Goal: Book appointment/travel/reservation

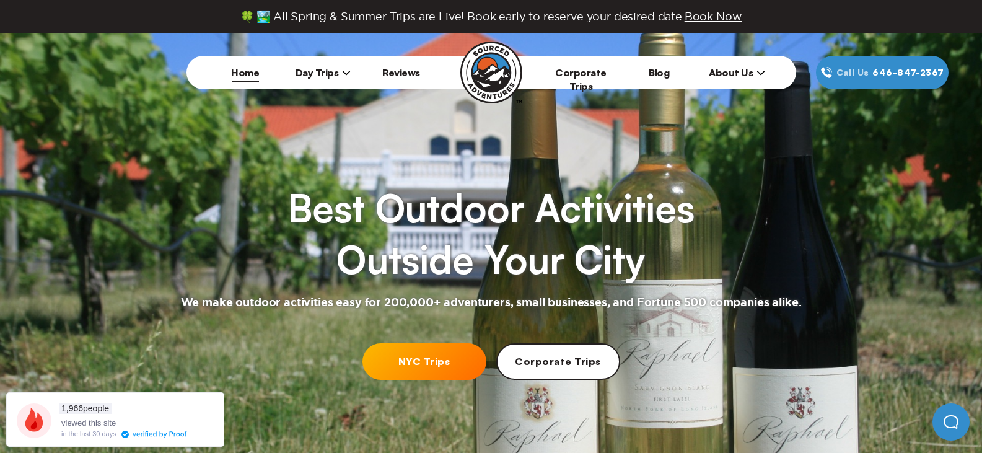
click at [346, 71] on icon at bounding box center [346, 72] width 9 height 9
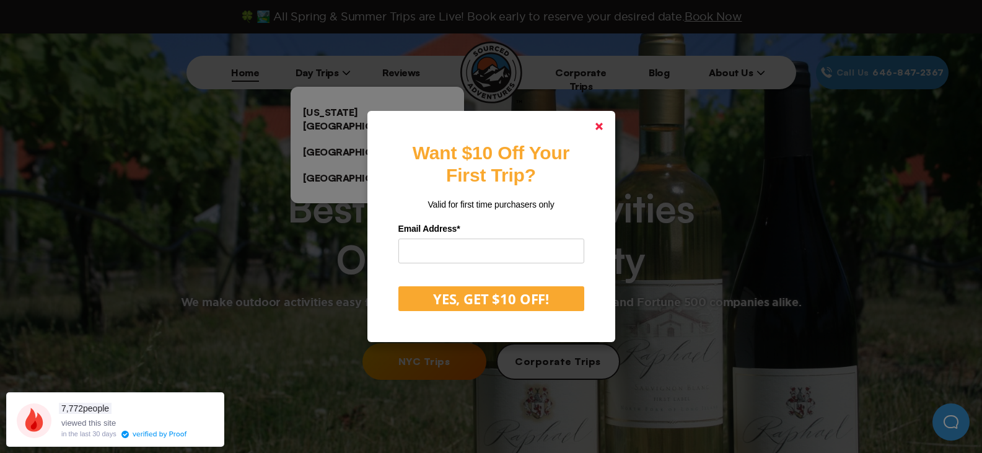
click at [605, 120] on link at bounding box center [599, 127] width 30 height 30
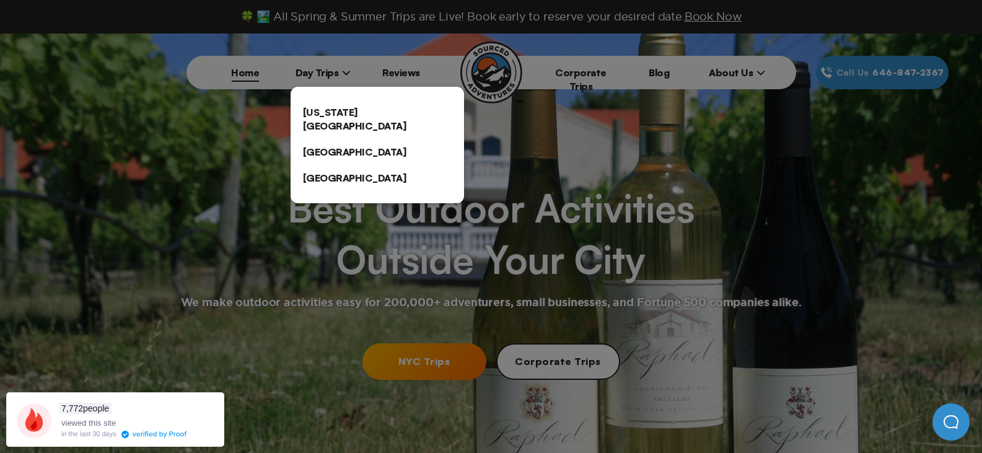
click at [372, 110] on link "[US_STATE][GEOGRAPHIC_DATA]" at bounding box center [378, 119] width 174 height 40
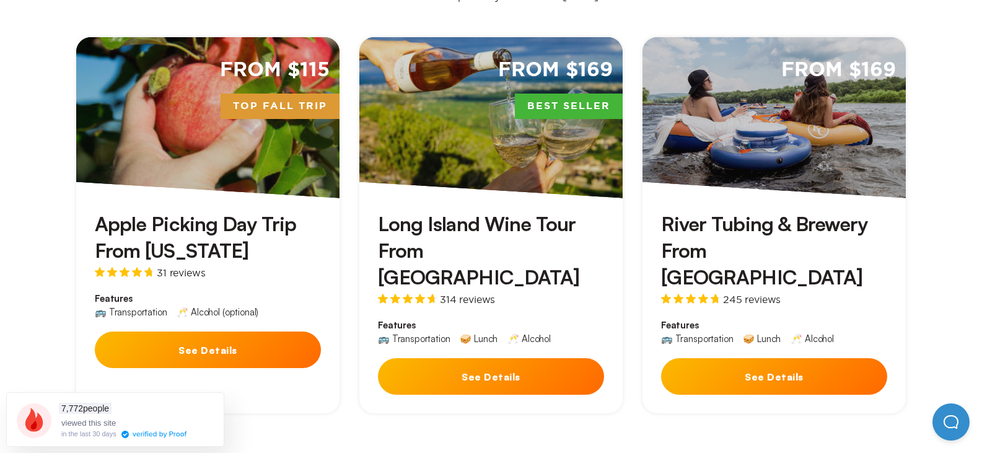
scroll to position [434, 0]
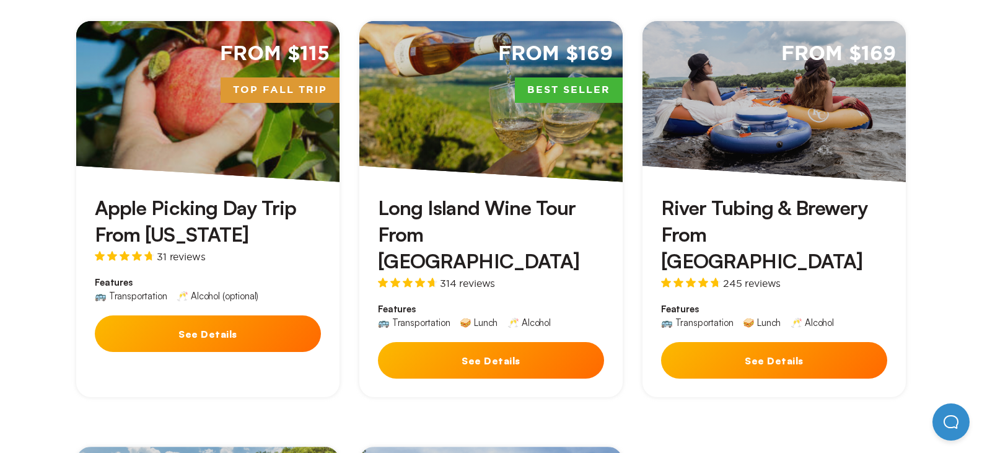
click at [706, 195] on h3 "River Tubing & Brewery From [GEOGRAPHIC_DATA]" at bounding box center [774, 235] width 226 height 81
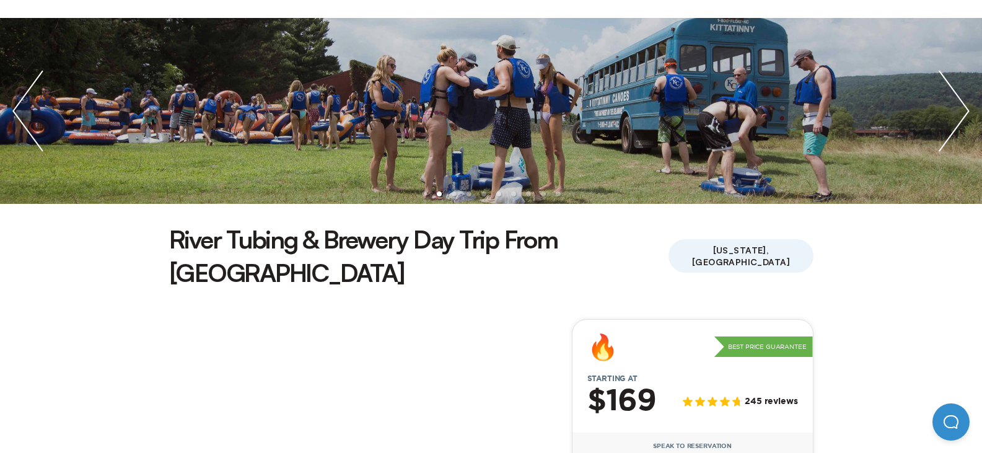
scroll to position [62, 0]
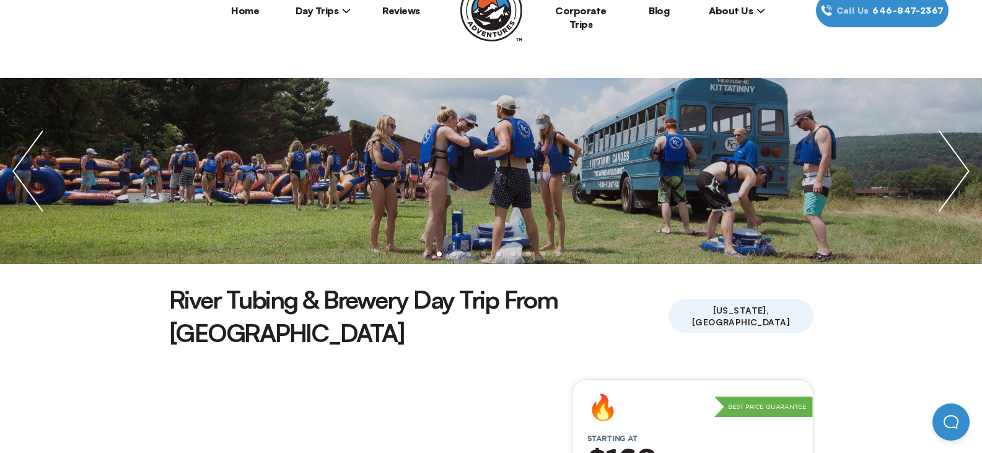
click at [960, 169] on img "next slide / item" at bounding box center [954, 171] width 56 height 186
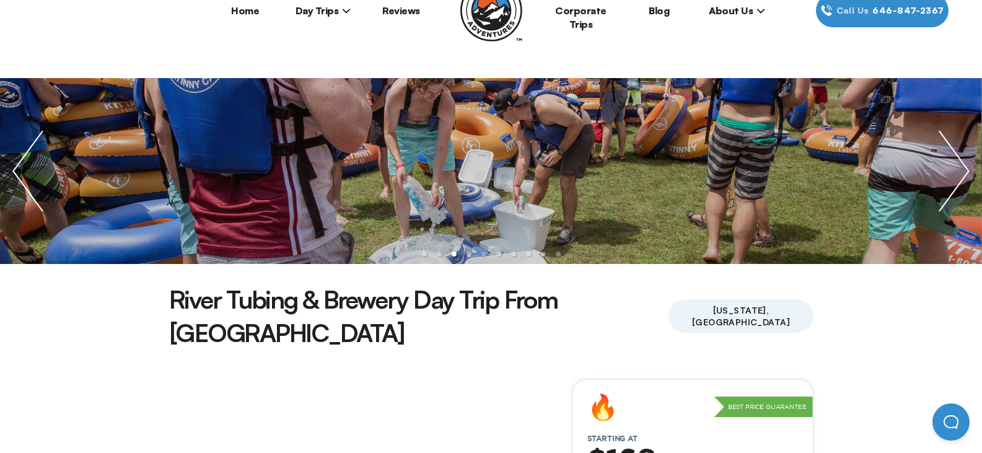
click at [960, 169] on img "next slide / item" at bounding box center [954, 171] width 56 height 186
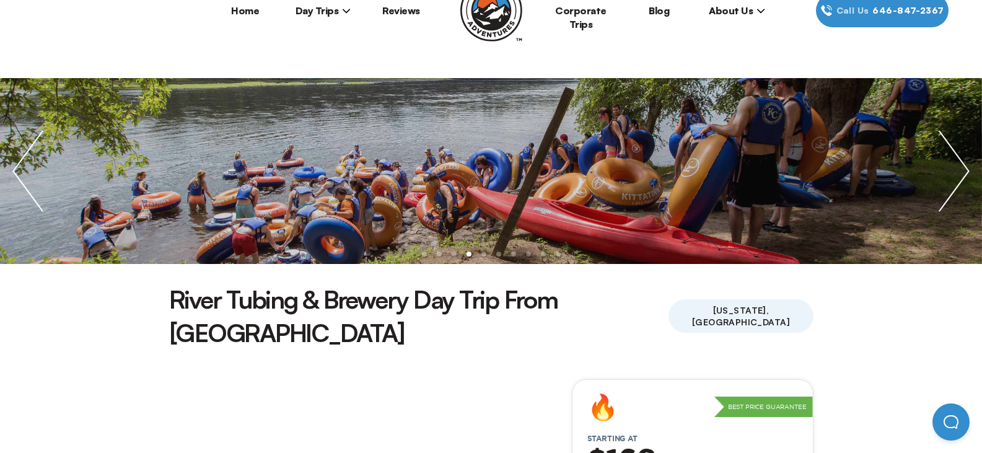
click at [960, 169] on img "next slide / item" at bounding box center [954, 171] width 56 height 186
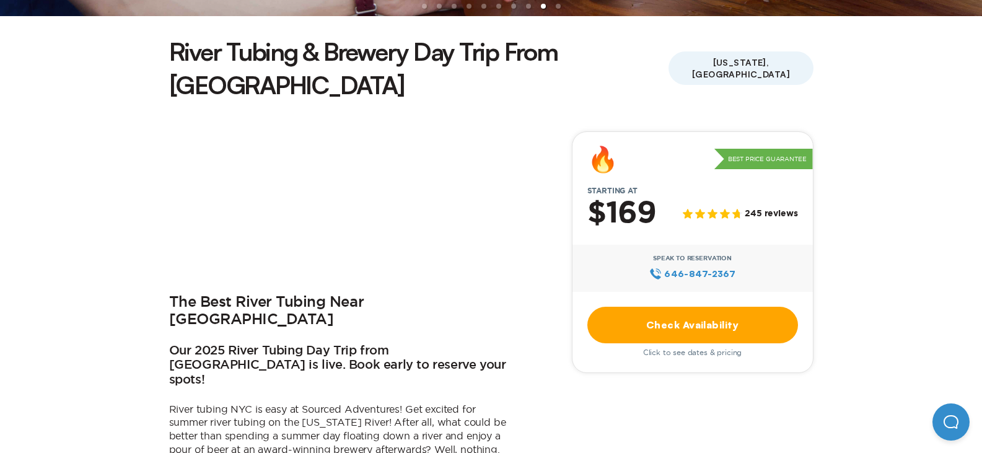
scroll to position [372, 0]
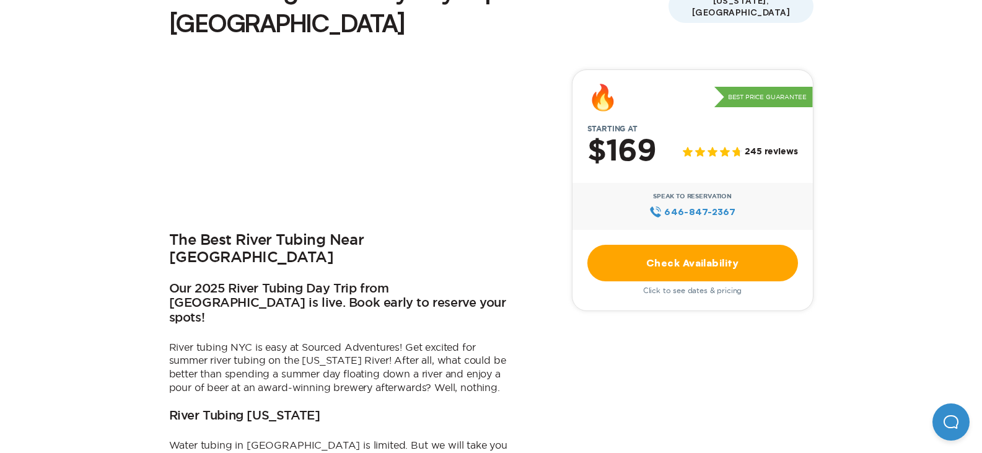
click at [683, 245] on link "Check Availability" at bounding box center [692, 263] width 211 height 37
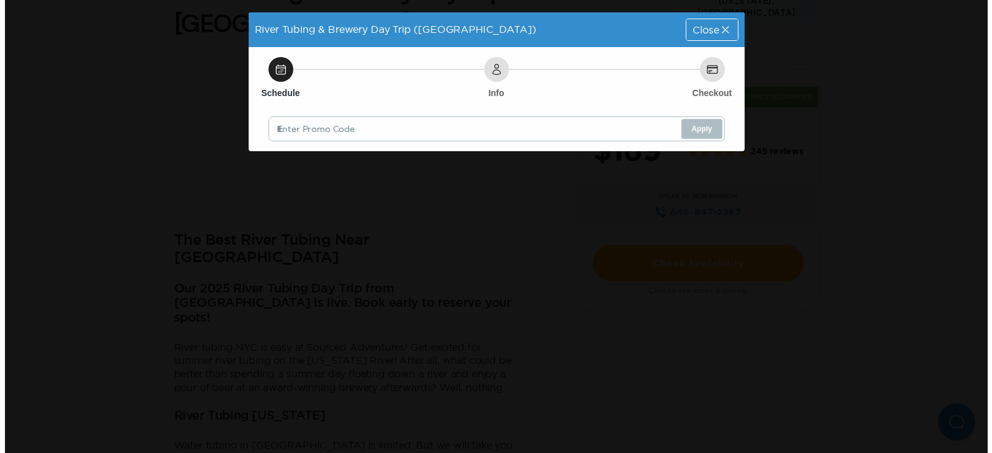
scroll to position [0, 0]
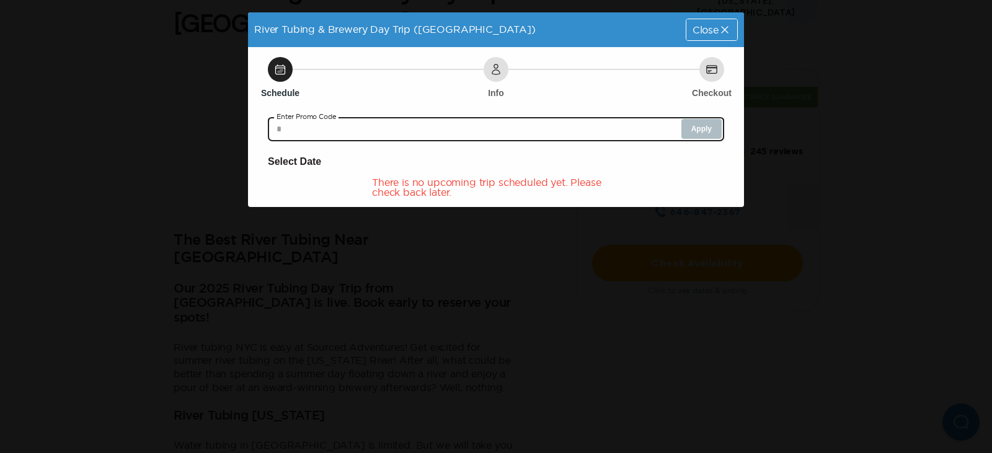
click at [405, 119] on input "text" at bounding box center [496, 129] width 456 height 25
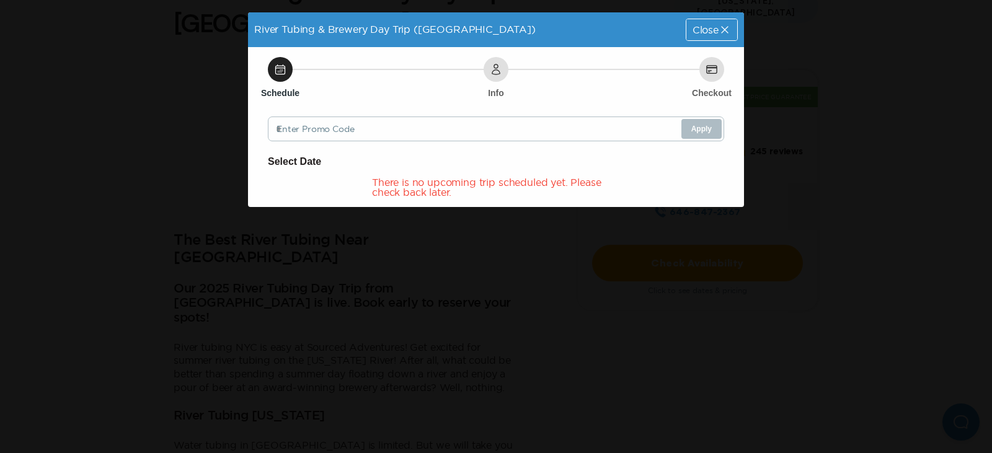
click at [353, 156] on h6 "Select Date" at bounding box center [496, 162] width 456 height 16
click at [431, 192] on div "There is no upcoming trip scheduled yet. Please check back later." at bounding box center [496, 187] width 248 height 20
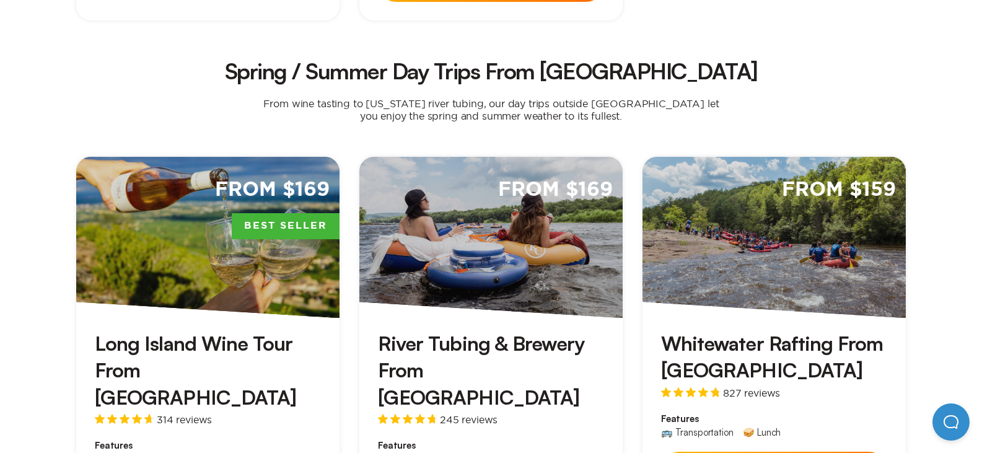
scroll to position [1115, 0]
